Goal: Find specific page/section: Find specific page/section

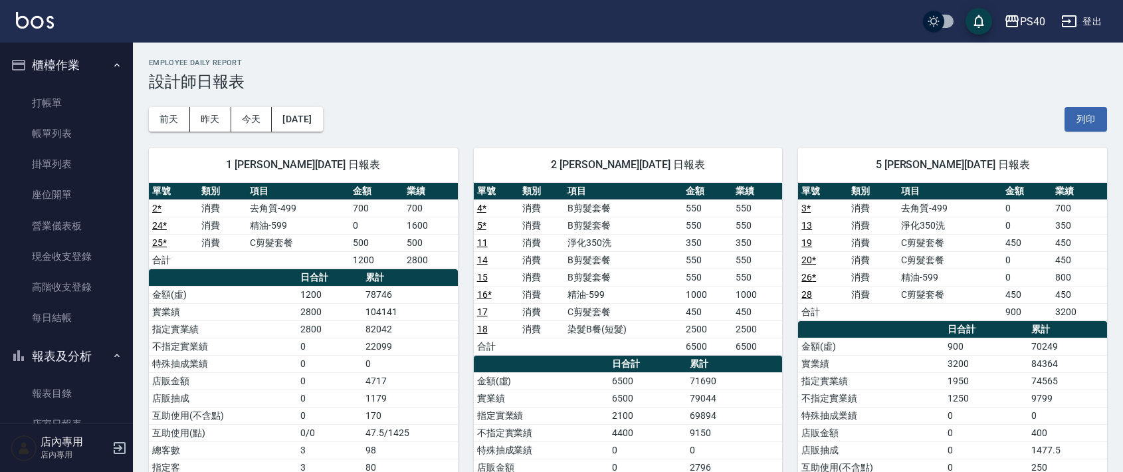
scroll to position [387, 0]
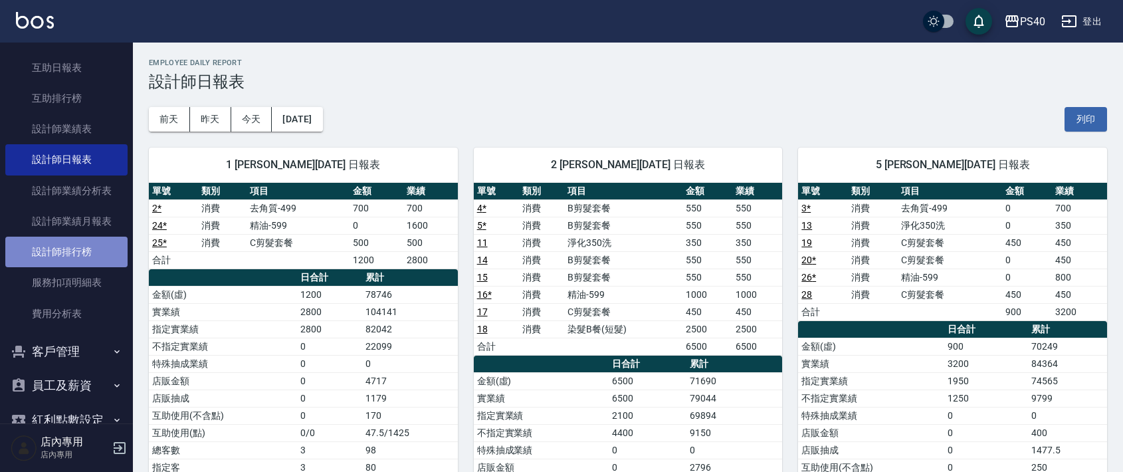
click at [81, 254] on link "設計師排行榜" at bounding box center [66, 252] width 122 height 31
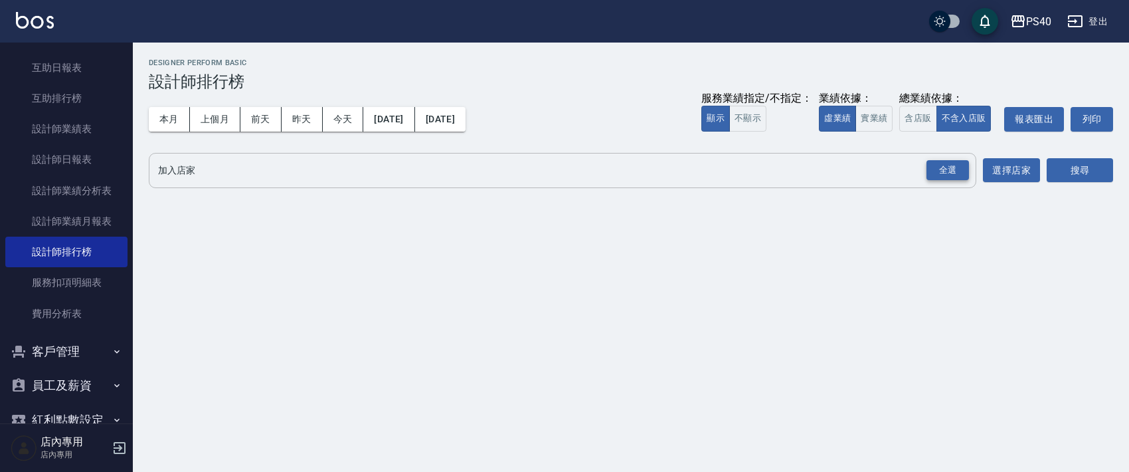
drag, startPoint x: 944, startPoint y: 177, endPoint x: 1004, endPoint y: 177, distance: 59.8
click at [945, 177] on div "全選" at bounding box center [948, 170] width 43 height 21
click at [1084, 175] on button "搜尋" at bounding box center [1080, 171] width 66 height 25
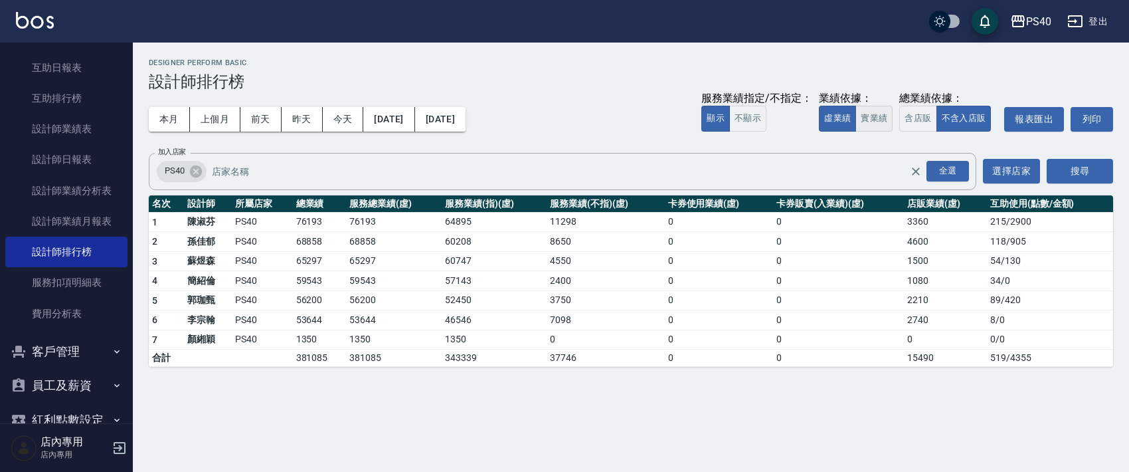
click at [859, 118] on button "實業績" at bounding box center [874, 119] width 37 height 26
click at [28, 23] on img at bounding box center [35, 20] width 38 height 17
